Goal: Navigation & Orientation: Find specific page/section

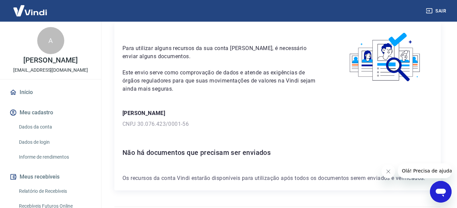
scroll to position [46, 0]
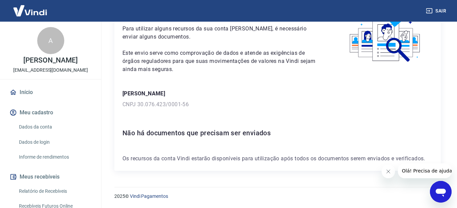
click at [24, 98] on link "Início" at bounding box center [50, 92] width 85 height 15
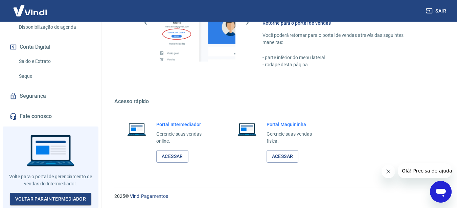
scroll to position [214, 0]
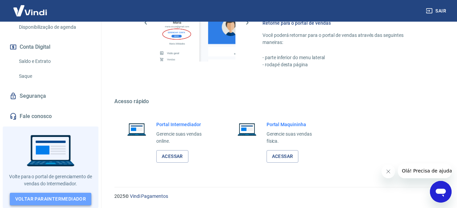
click at [51, 195] on link "Voltar para Intermediador" at bounding box center [51, 199] width 82 height 13
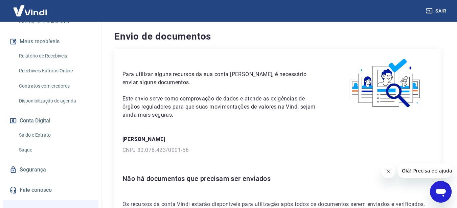
scroll to position [214, 0]
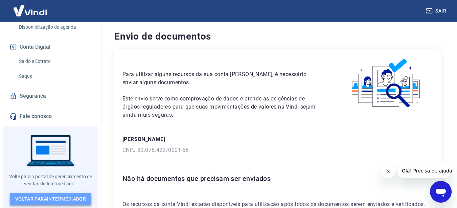
click at [56, 195] on link "Voltar para Intermediador" at bounding box center [51, 199] width 82 height 13
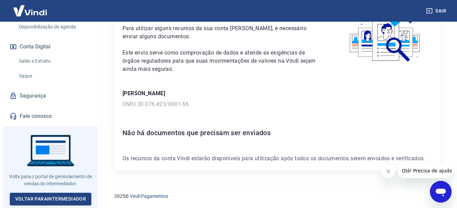
scroll to position [214, 0]
